Goal: Information Seeking & Learning: Learn about a topic

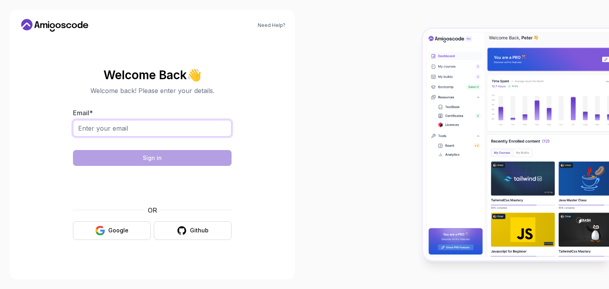
click at [187, 126] on input "Email *" at bounding box center [152, 128] width 158 height 17
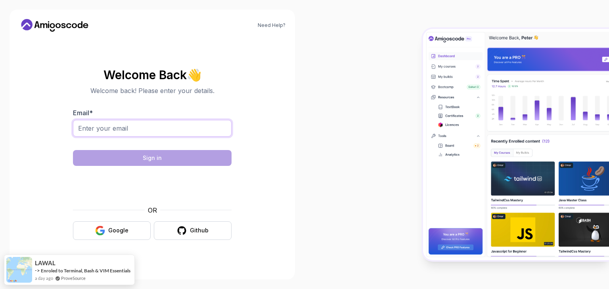
type input "[EMAIL_ADDRESS][DOMAIN_NAME]"
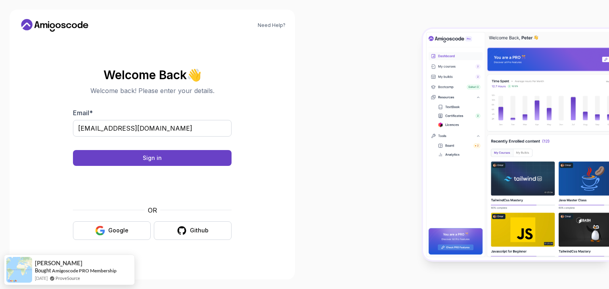
click at [423, 73] on body "Need Help? Welcome Back 👋 Welcome back! Please enter your details. Email * [EMA…" at bounding box center [304, 144] width 609 height 289
click at [174, 161] on button "Sign in" at bounding box center [152, 158] width 158 height 16
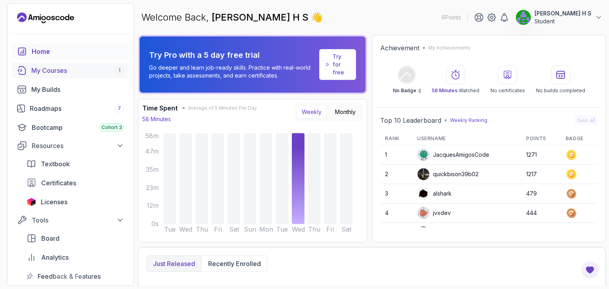
click at [69, 67] on div "My Courses 1" at bounding box center [77, 71] width 93 height 10
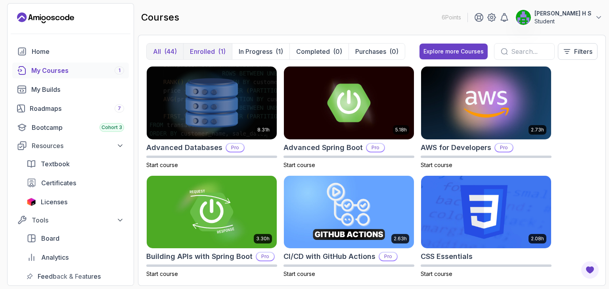
click at [206, 53] on p "Enrolled" at bounding box center [202, 52] width 25 height 10
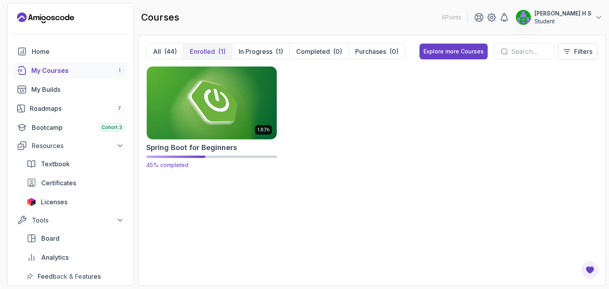
click at [222, 119] on img at bounding box center [211, 103] width 136 height 76
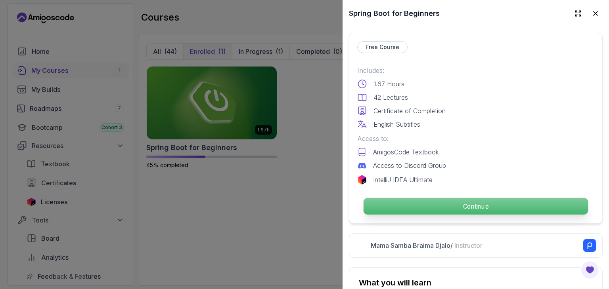
scroll to position [184, 0]
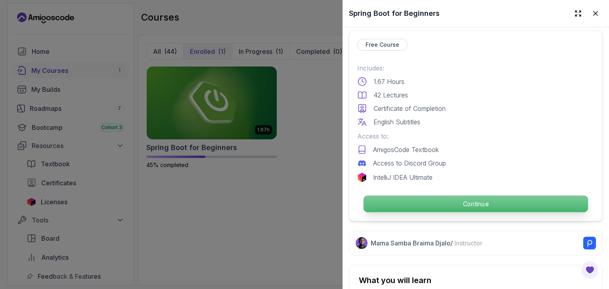
click at [405, 203] on p "Continue" at bounding box center [475, 204] width 224 height 17
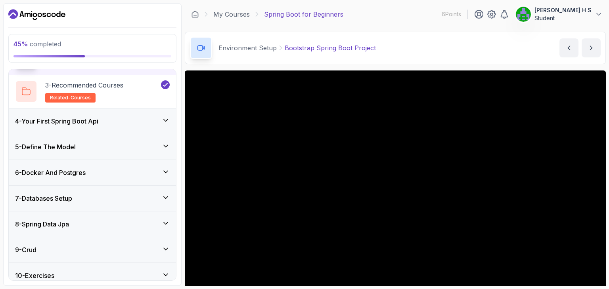
scroll to position [138, 0]
click at [97, 148] on div "5 - Define The Model" at bounding box center [92, 147] width 155 height 10
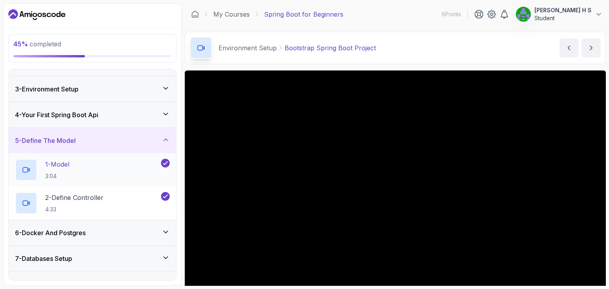
scroll to position [43, 0]
click at [139, 120] on div "4 - Your First Spring Boot Api" at bounding box center [92, 115] width 167 height 25
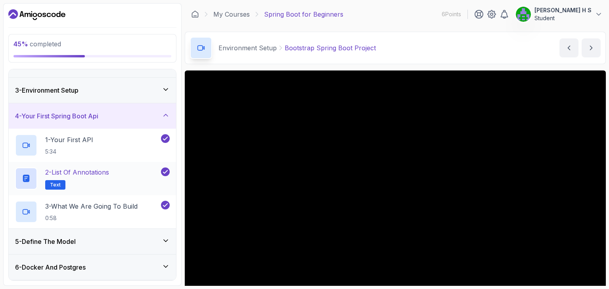
click at [166, 176] on button "2 - List of Annotations Text" at bounding box center [92, 179] width 155 height 22
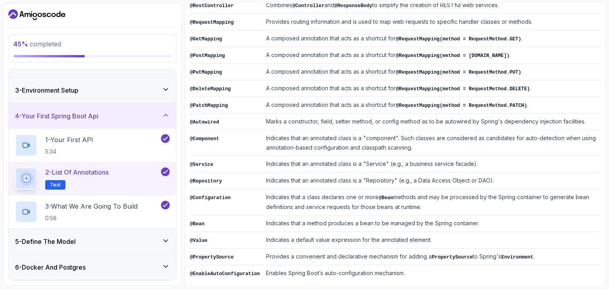
scroll to position [195, 0]
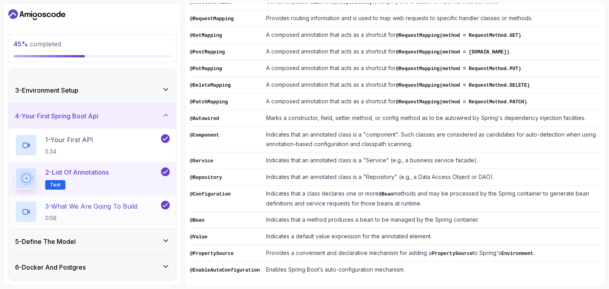
click at [136, 210] on p "3 - What We Are Going To Build" at bounding box center [91, 207] width 92 height 10
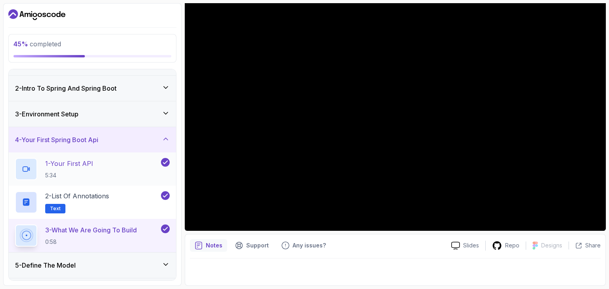
scroll to position [15, 0]
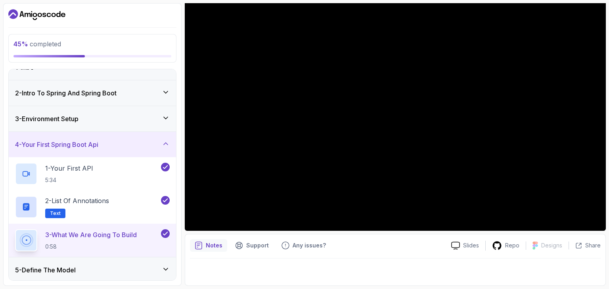
click at [98, 144] on h3 "4 - Your First Spring Boot Api" at bounding box center [56, 145] width 83 height 10
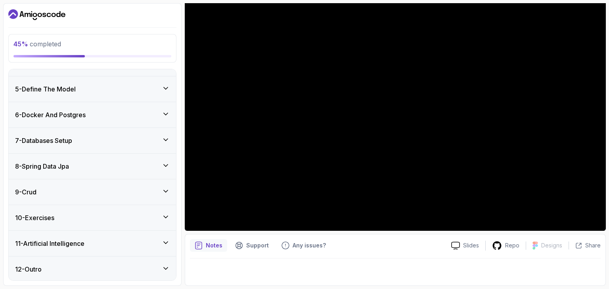
scroll to position [0, 0]
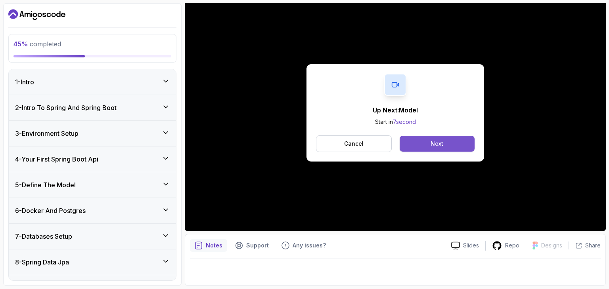
click at [423, 144] on button "Next" at bounding box center [436, 144] width 75 height 16
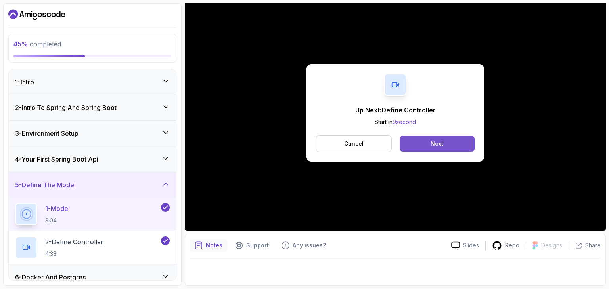
click at [450, 141] on button "Next" at bounding box center [436, 144] width 75 height 16
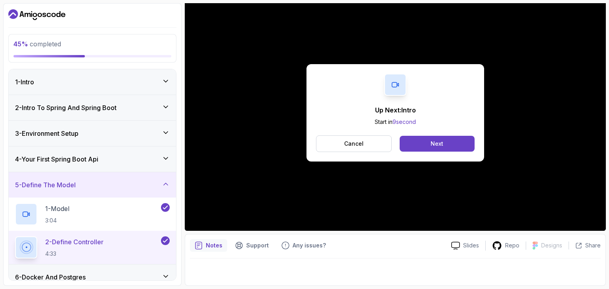
click at [450, 141] on button "Next" at bounding box center [436, 144] width 75 height 16
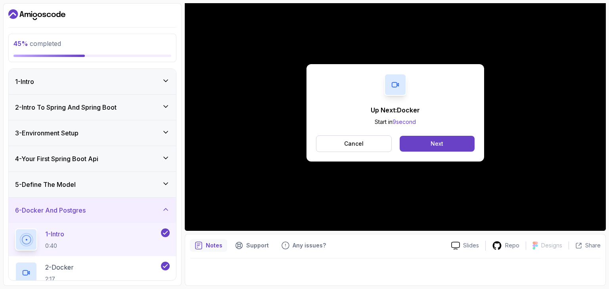
click at [450, 141] on button "Next" at bounding box center [436, 144] width 75 height 16
